Goal: Task Accomplishment & Management: Manage account settings

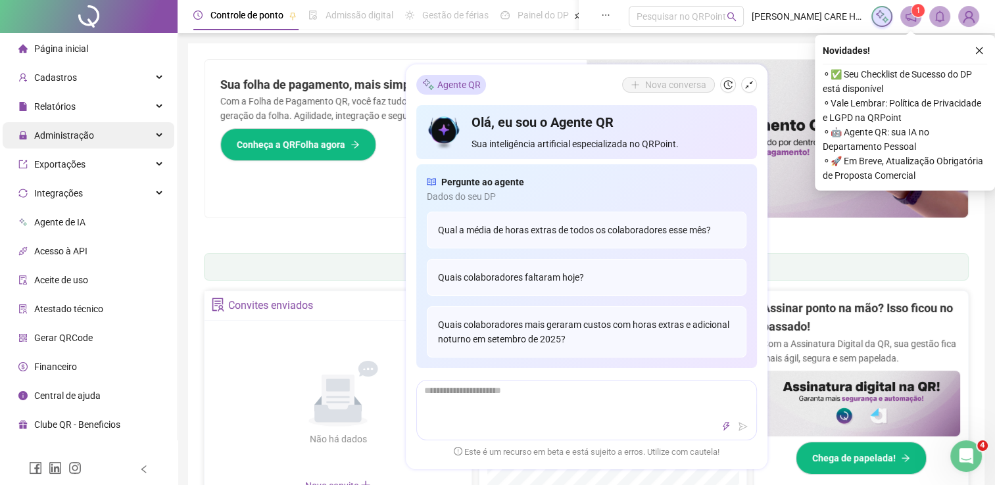
click at [157, 135] on icon at bounding box center [160, 135] width 7 height 0
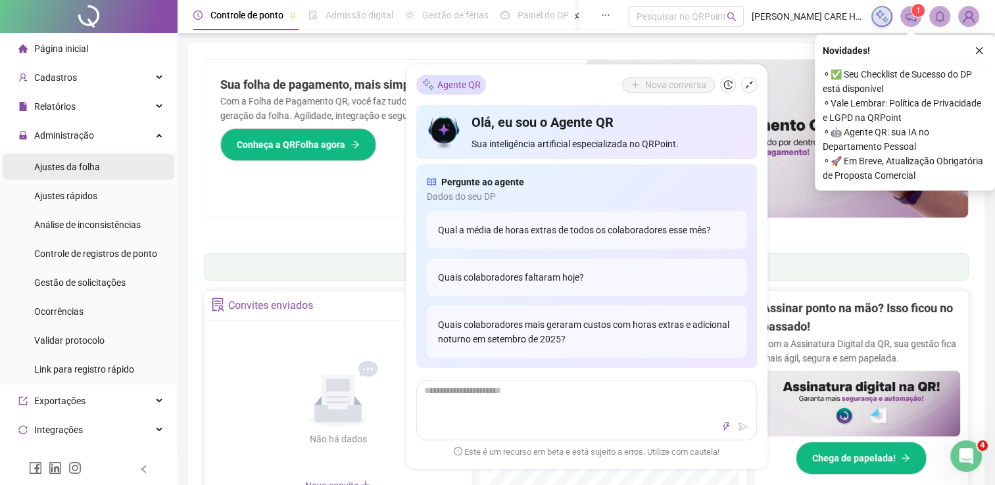
click at [92, 172] on span "Ajustes da folha" at bounding box center [67, 167] width 66 height 11
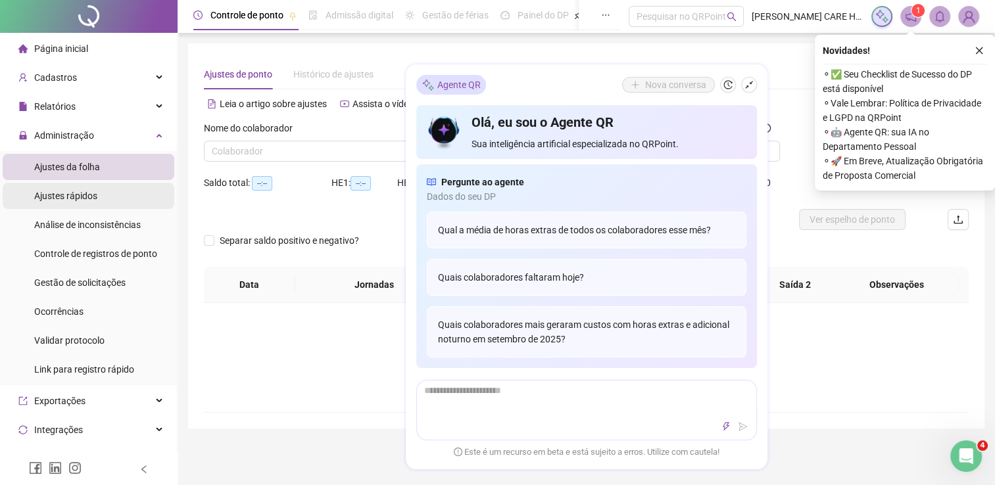
type input "**********"
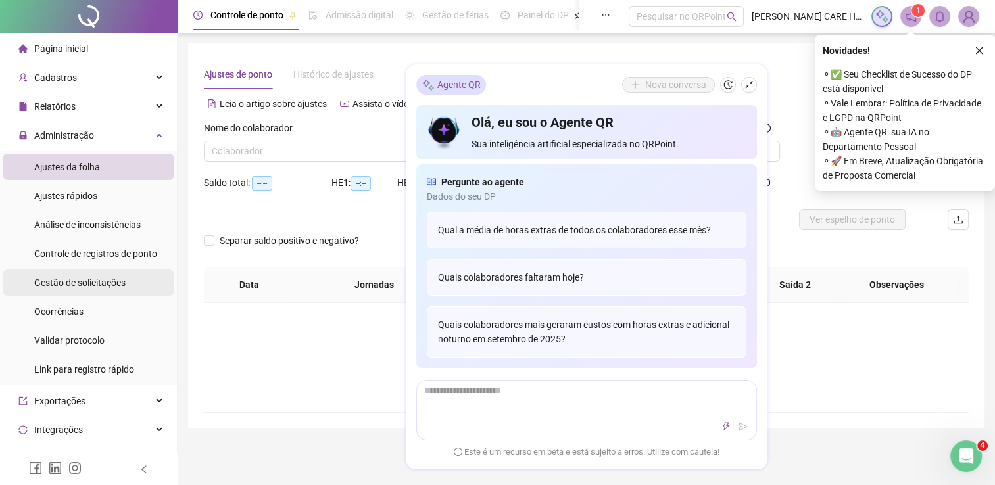
click at [95, 284] on span "Gestão de solicitações" at bounding box center [79, 283] width 91 height 11
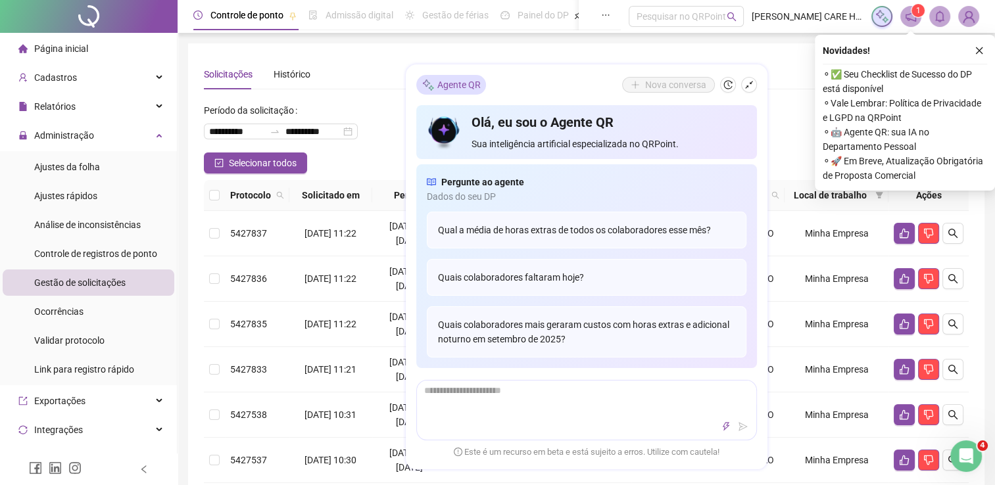
click at [591, 78] on div "Agente QR Nova conversa" at bounding box center [586, 85] width 341 height 20
click at [779, 105] on div "**********" at bounding box center [586, 126] width 765 height 53
click at [981, 50] on icon "close" at bounding box center [979, 50] width 9 height 9
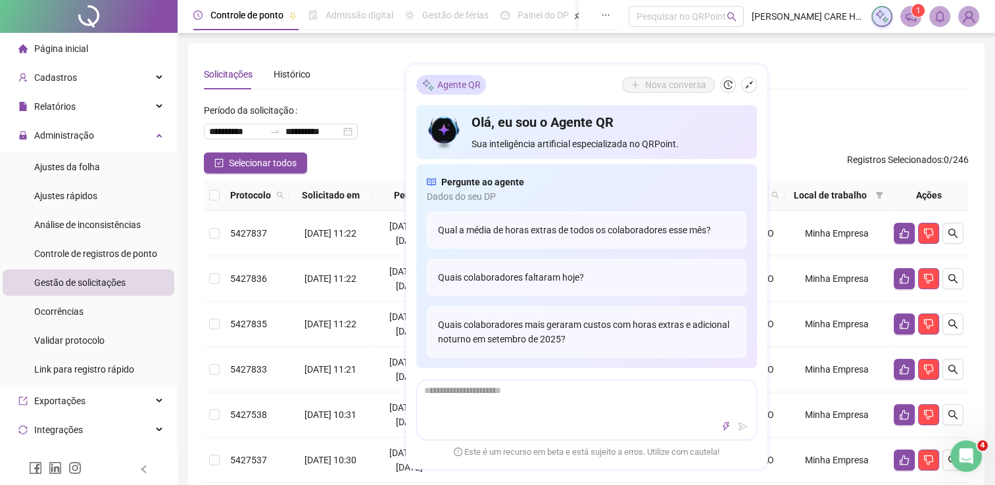
click at [920, 116] on div "**********" at bounding box center [586, 126] width 765 height 53
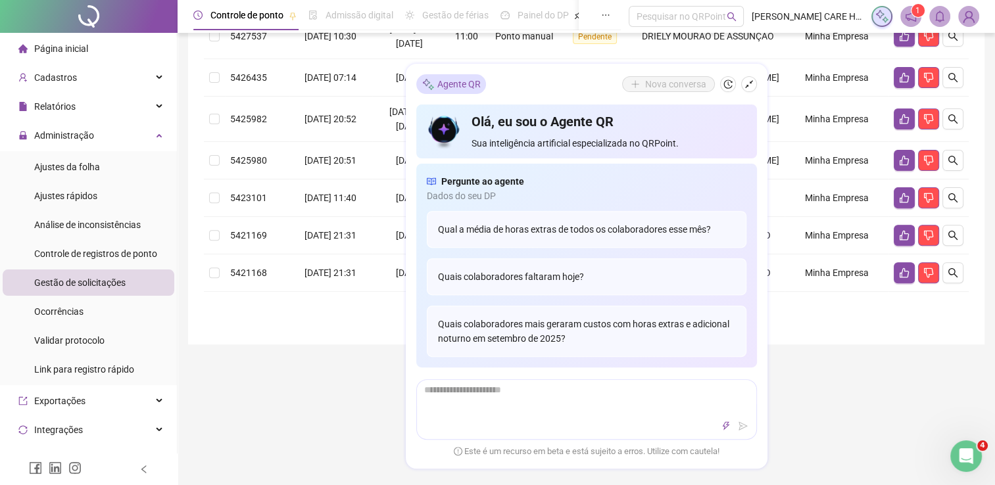
click at [746, 71] on div "Agente QR Nova [PERSON_NAME], eu sou o Agente QR Sua inteligência artificial es…" at bounding box center [587, 266] width 362 height 405
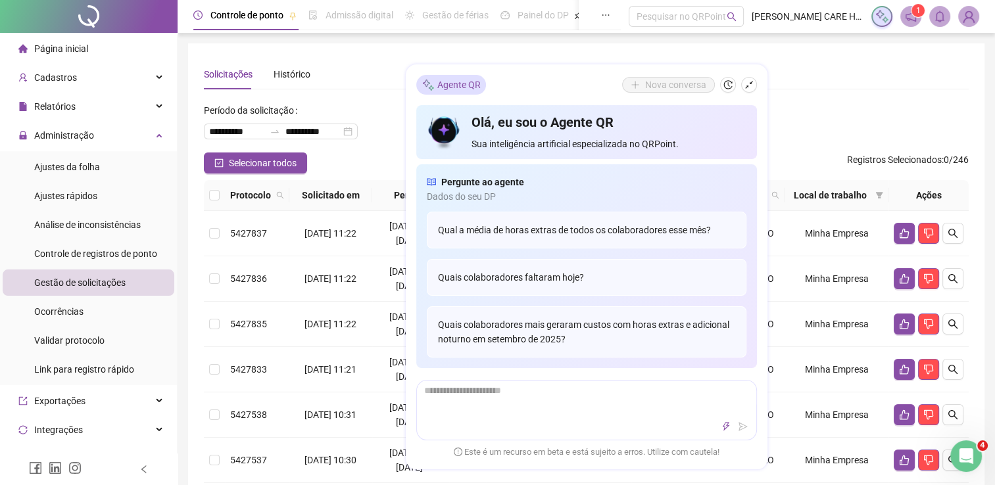
click at [562, 188] on div "Pergunte ao agente" at bounding box center [587, 182] width 320 height 14
click at [754, 73] on div "Agente QR Nova [PERSON_NAME], eu sou o Agente QR Sua inteligência artificial es…" at bounding box center [587, 266] width 362 height 405
drag, startPoint x: 754, startPoint y: 73, endPoint x: 503, endPoint y: 97, distance: 251.7
click at [503, 97] on div "Agente QR Nova [PERSON_NAME], eu sou o Agente QR Sua inteligência artificial es…" at bounding box center [587, 266] width 362 height 405
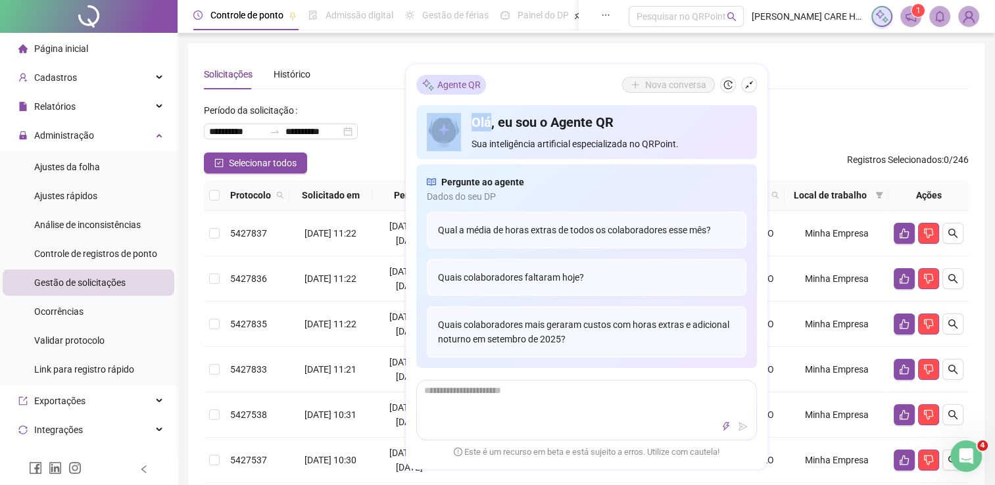
click at [563, 83] on div "Agente QR Nova conversa" at bounding box center [586, 85] width 341 height 20
drag, startPoint x: 563, startPoint y: 83, endPoint x: 755, endPoint y: 68, distance: 192.6
click at [755, 68] on div "Agente QR Nova [PERSON_NAME], eu sou o Agente QR Sua inteligência artificial es…" at bounding box center [587, 266] width 362 height 405
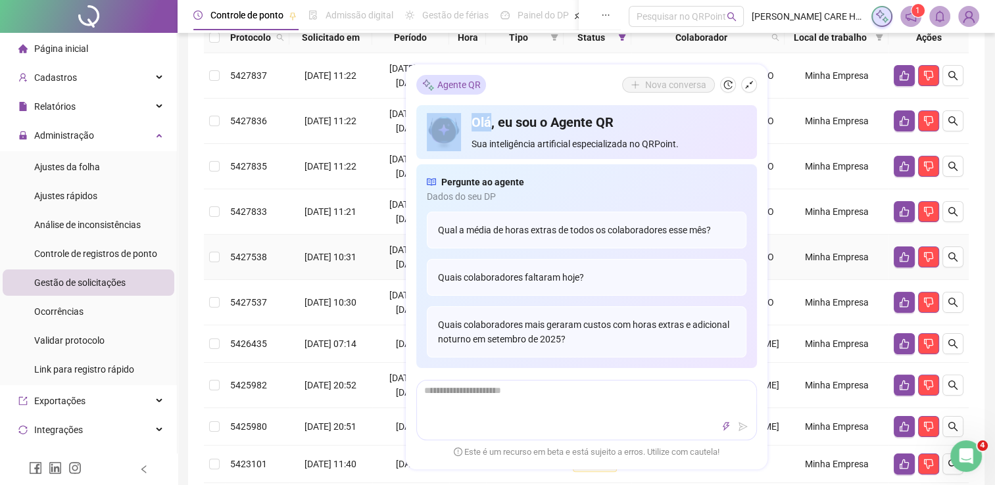
scroll to position [184, 0]
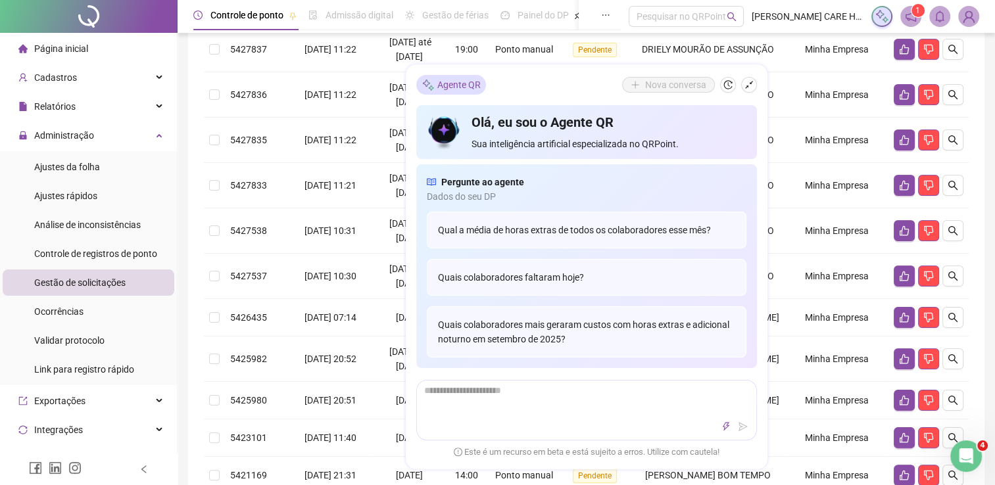
click at [757, 74] on div "Agente QR Nova [PERSON_NAME], eu sou o Agente QR Sua inteligência artificial es…" at bounding box center [587, 266] width 362 height 405
click at [748, 87] on icon "shrink" at bounding box center [749, 84] width 9 height 9
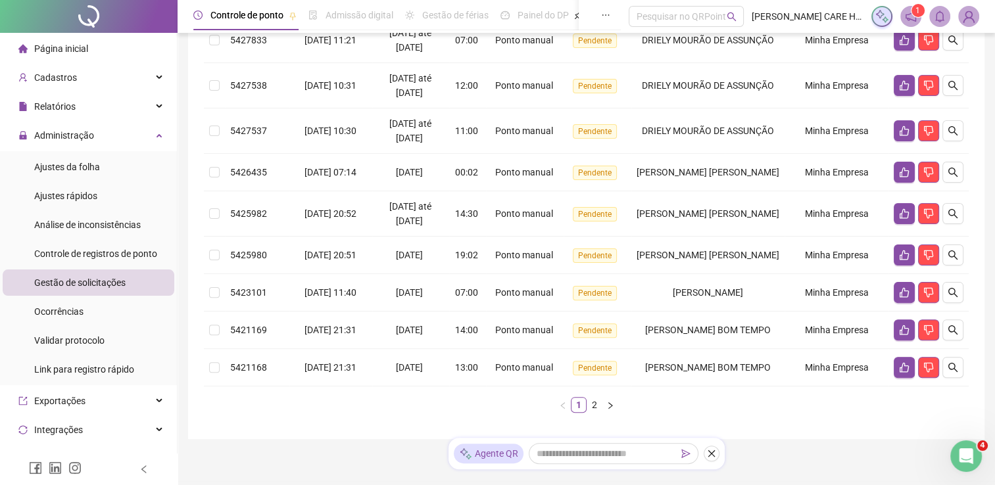
scroll to position [342, 0]
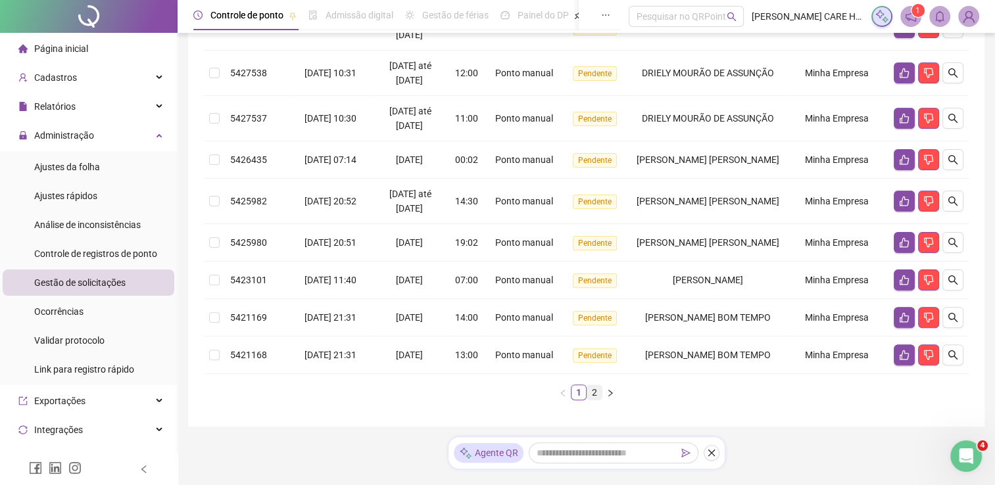
click at [597, 391] on link "2" at bounding box center [594, 392] width 14 height 14
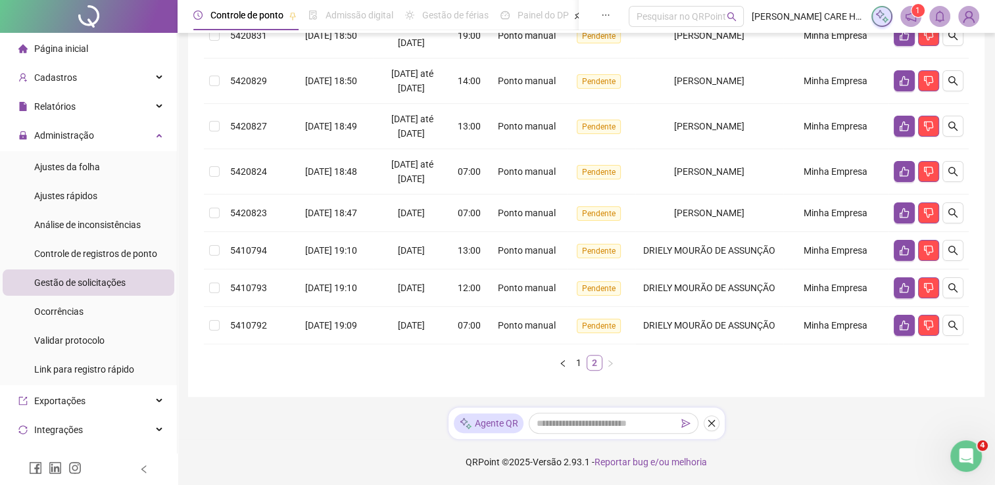
scroll to position [271, 0]
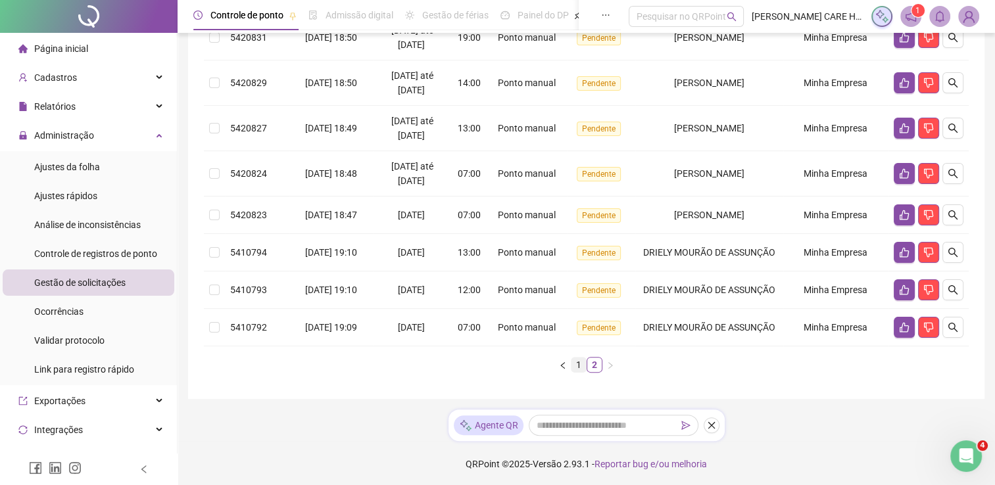
click at [577, 362] on link "1" at bounding box center [579, 365] width 14 height 14
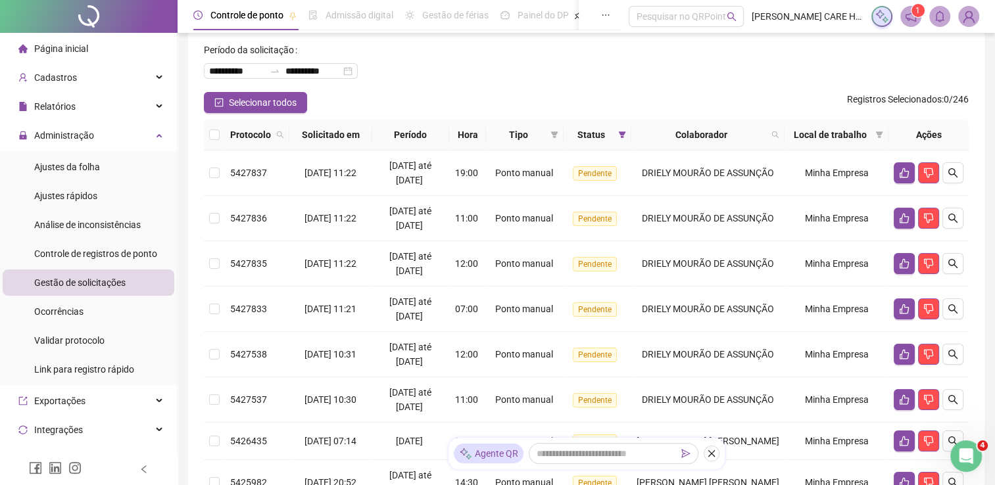
scroll to position [34, 0]
